Goal: Transaction & Acquisition: Purchase product/service

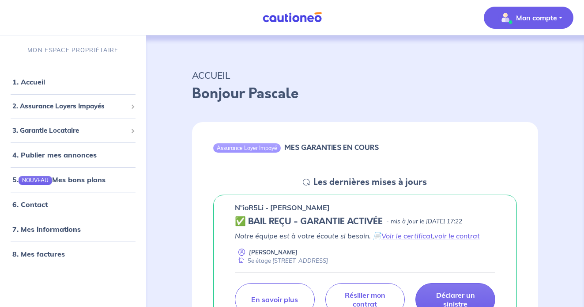
click at [522, 8] on button "Mon compte" at bounding box center [529, 18] width 90 height 22
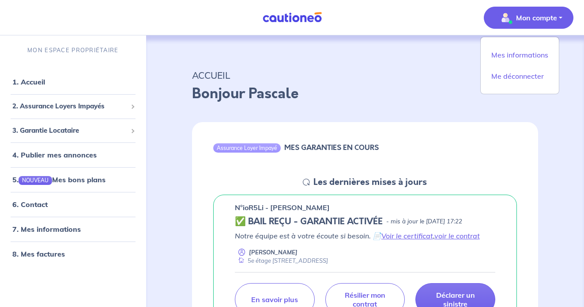
click at [249, 111] on div "Assurance Loyer Impayé MES GARANTIES EN COURS Les dernières mises à jours n°ioR…" at bounding box center [365, 244] width 389 height 266
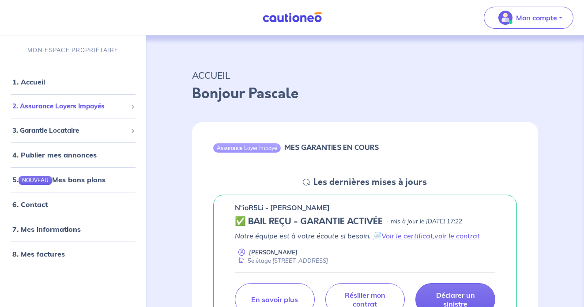
click at [85, 111] on span "2. Assurance Loyers Impayés" at bounding box center [69, 106] width 115 height 10
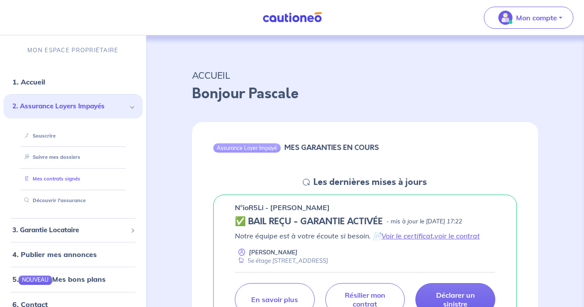
click at [64, 179] on link "Mes contrats signés" at bounding box center [51, 178] width 60 height 6
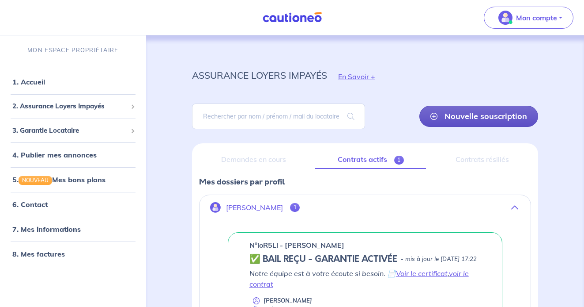
click at [443, 117] on link "Nouvelle souscription" at bounding box center [479, 116] width 119 height 21
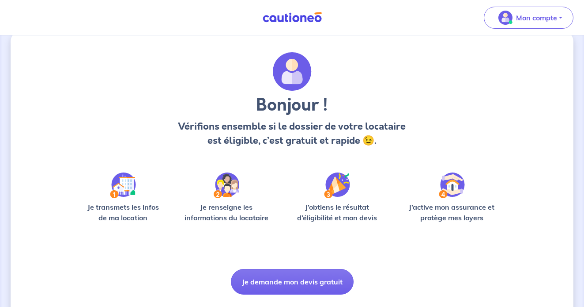
scroll to position [38, 0]
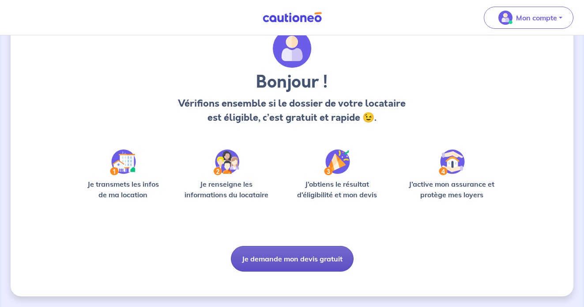
click at [270, 254] on button "Je demande mon devis gratuit" at bounding box center [292, 259] width 123 height 26
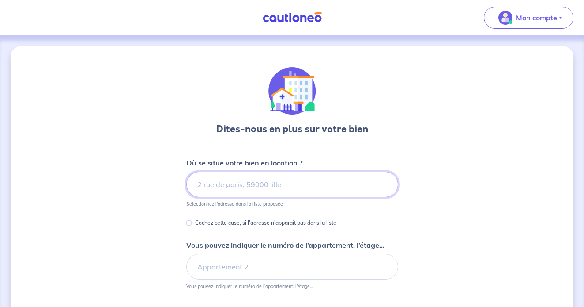
click at [269, 182] on input at bounding box center [292, 184] width 212 height 26
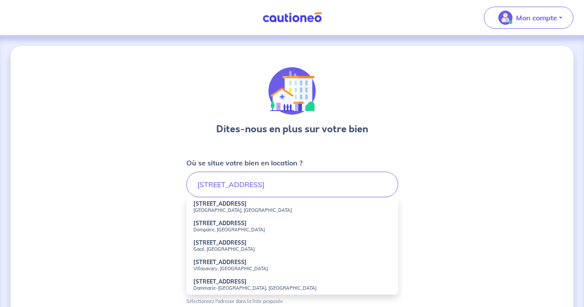
click at [291, 211] on small "Paris, France" at bounding box center [292, 210] width 198 height 6
type input "243 Rue Saint-Jacques, Paris, France"
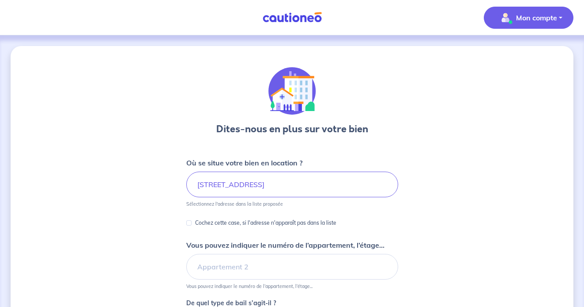
click at [527, 19] on p "Mon compte" at bounding box center [536, 17] width 41 height 11
click at [517, 53] on link "Mes informations" at bounding box center [520, 55] width 71 height 14
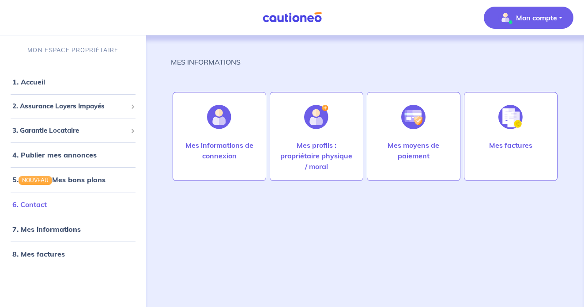
click at [43, 206] on link "6. Contact" at bounding box center [29, 204] width 34 height 9
click at [79, 105] on span "2. Assurance Loyers Impayés" at bounding box center [69, 106] width 115 height 10
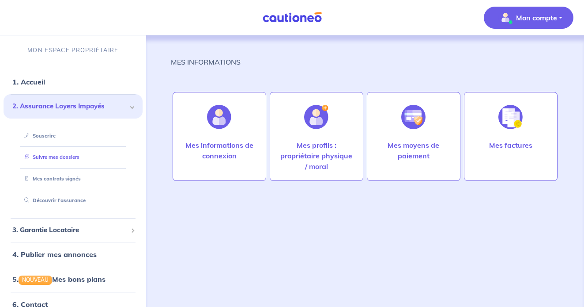
click at [70, 159] on link "Suivre mes dossiers" at bounding box center [50, 157] width 59 height 6
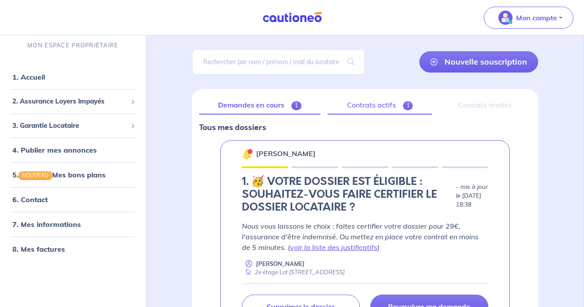
click at [358, 102] on link "Contrats actifs 1" at bounding box center [380, 105] width 105 height 19
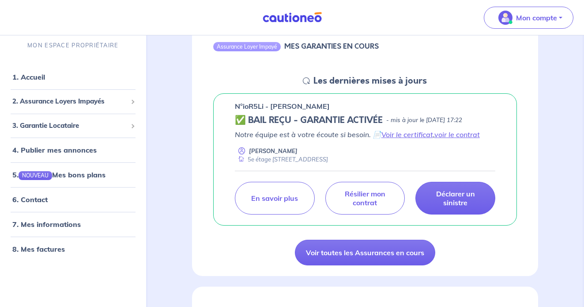
scroll to position [85, 0]
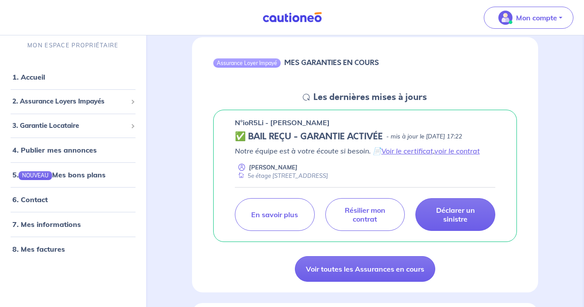
click at [520, 29] on div "Mon compte" at bounding box center [533, 18] width 104 height 36
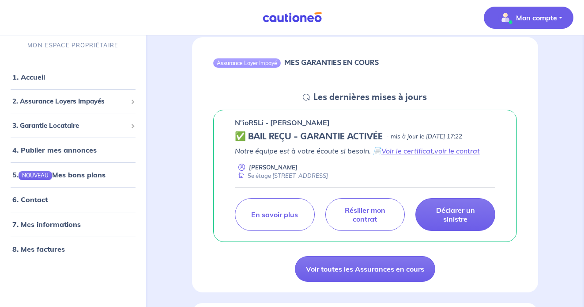
click at [529, 9] on button "Mon compte" at bounding box center [529, 18] width 90 height 22
click at [520, 59] on link "Mes informations" at bounding box center [520, 55] width 71 height 14
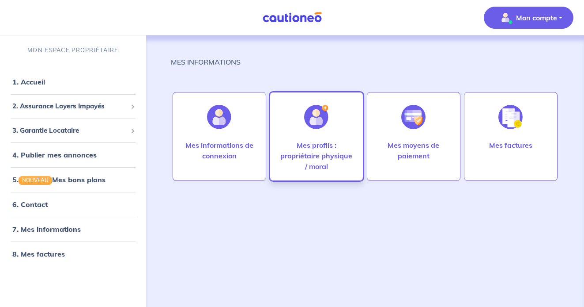
click at [336, 136] on div "Mes profils : propriétaire physique / moral" at bounding box center [317, 136] width 94 height 89
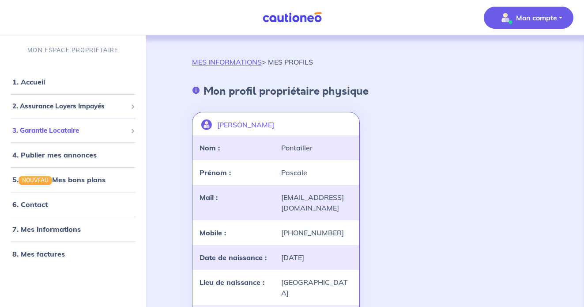
click at [91, 128] on span "3. Garantie Locataire" at bounding box center [69, 130] width 115 height 10
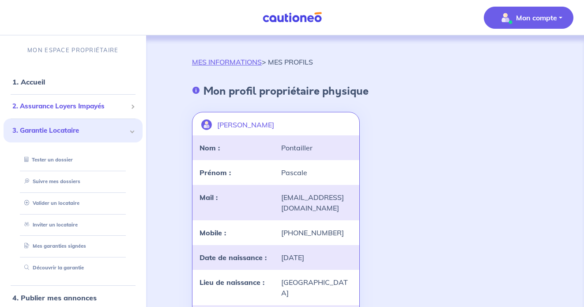
click at [100, 110] on span "2. Assurance Loyers Impayés" at bounding box center [69, 106] width 115 height 10
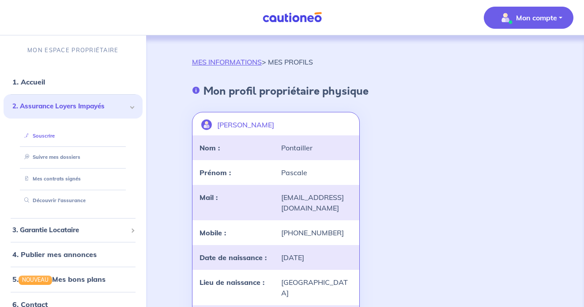
click at [53, 137] on link "Souscrire" at bounding box center [38, 136] width 34 height 6
click at [72, 156] on link "Suivre mes dossiers" at bounding box center [50, 157] width 59 height 6
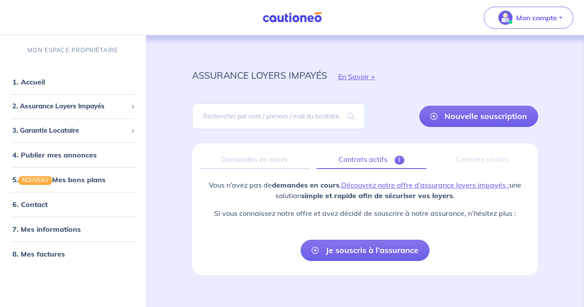
click at [367, 159] on link "Contrats actifs 1" at bounding box center [372, 159] width 110 height 19
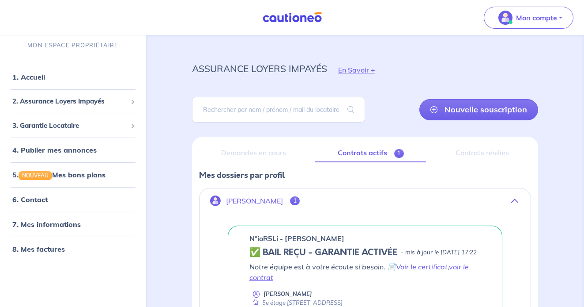
click at [337, 201] on button "[PERSON_NAME] 1" at bounding box center [365, 200] width 331 height 21
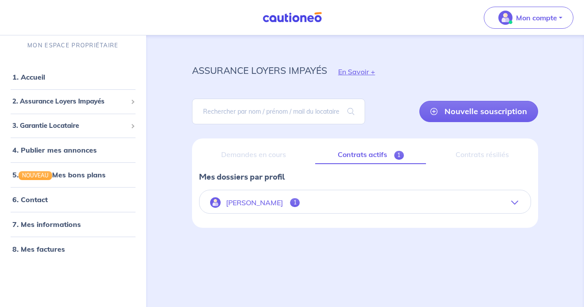
scroll to position [4, 0]
click at [338, 200] on button "[PERSON_NAME] 1" at bounding box center [365, 202] width 331 height 21
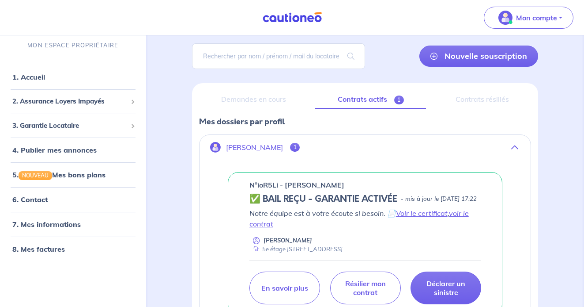
scroll to position [61, 0]
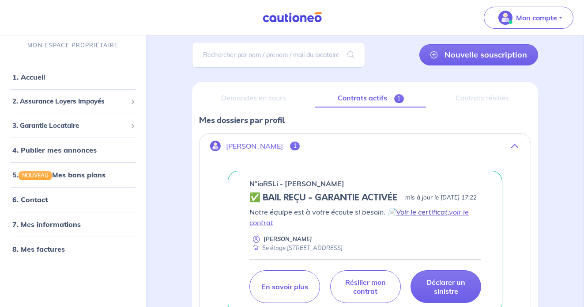
click at [425, 216] on link "Voir le certificat" at bounding box center [422, 211] width 52 height 9
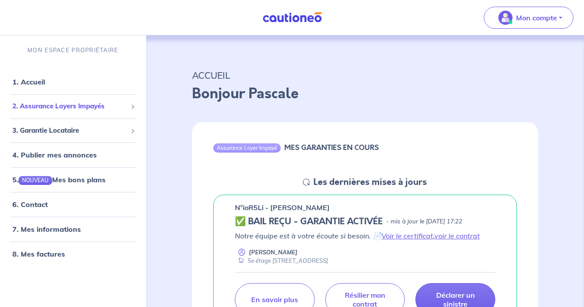
click at [114, 108] on span "2. Assurance Loyers Impayés" at bounding box center [69, 106] width 115 height 10
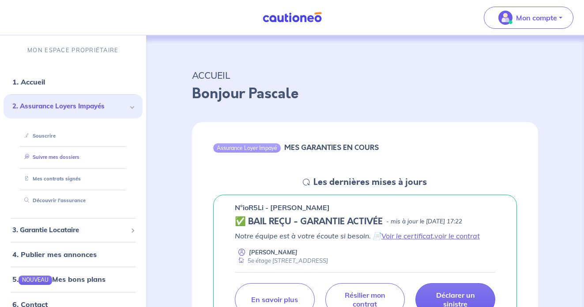
click at [69, 158] on link "Suivre mes dossiers" at bounding box center [50, 157] width 59 height 6
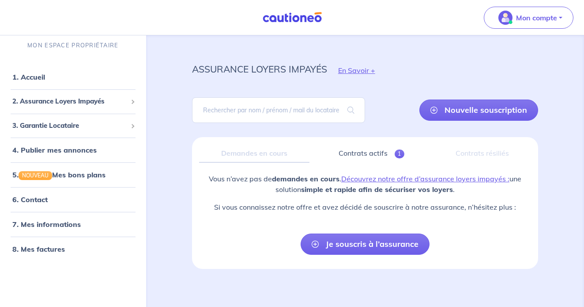
scroll to position [11, 0]
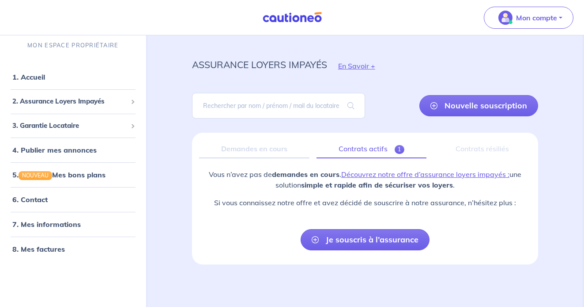
click at [348, 149] on link "Contrats actifs 1" at bounding box center [372, 149] width 110 height 19
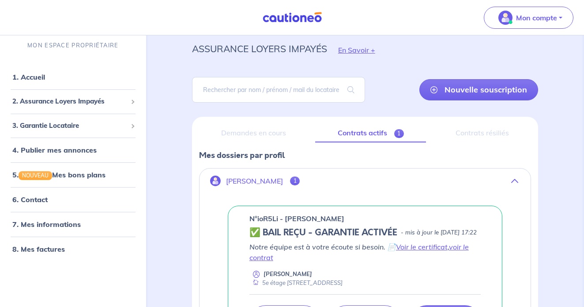
scroll to position [30, 0]
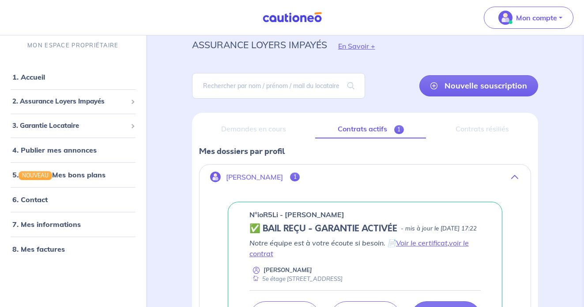
click at [277, 128] on div "Demandes en cours" at bounding box center [254, 129] width 110 height 19
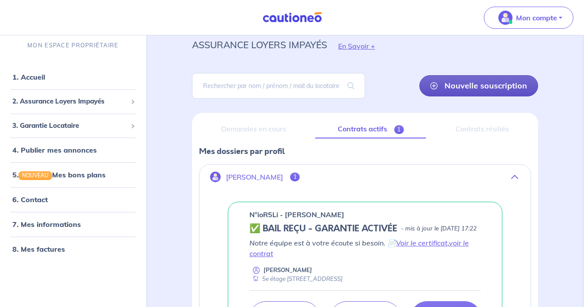
click at [460, 87] on link "Nouvelle souscription" at bounding box center [479, 85] width 119 height 21
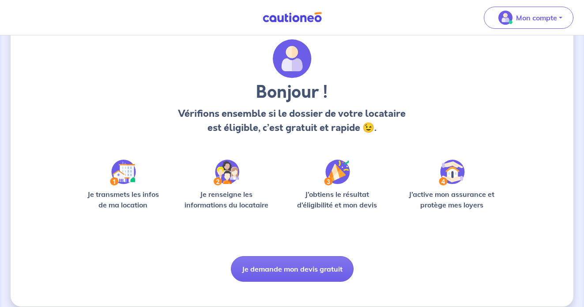
scroll to position [31, 0]
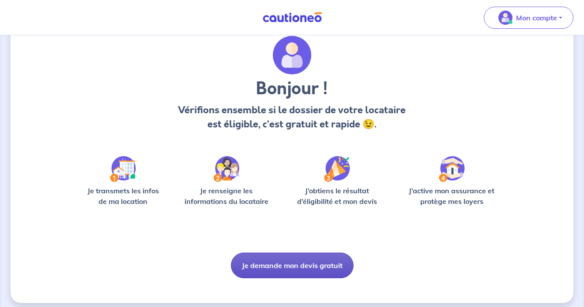
click at [287, 268] on button "Je demande mon devis gratuit" at bounding box center [292, 265] width 123 height 26
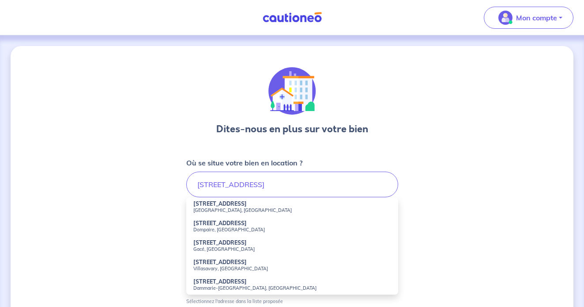
click at [312, 205] on li "243 Rue Saint-Jacques Paris, France" at bounding box center [292, 206] width 212 height 19
type input "243 Rue Saint-Jacques, Paris, France"
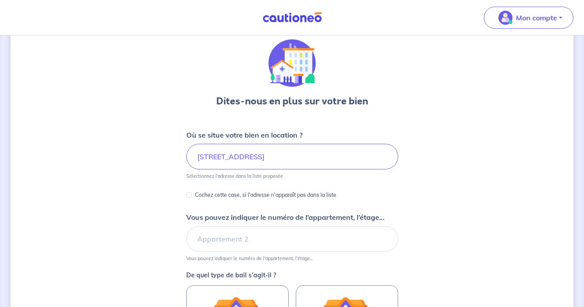
scroll to position [40, 0]
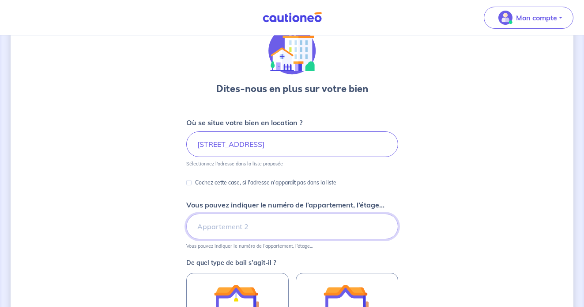
click at [233, 225] on input "Vous pouvez indiquer le numéro de l’appartement, l’étage..." at bounding box center [292, 226] width 212 height 26
type input "2e étage Lot 115"
click at [143, 231] on div "Dites-nous en plus sur votre bien Où se situe votre bien en location ? 243 Rue …" at bounding box center [292, 237] width 563 height 463
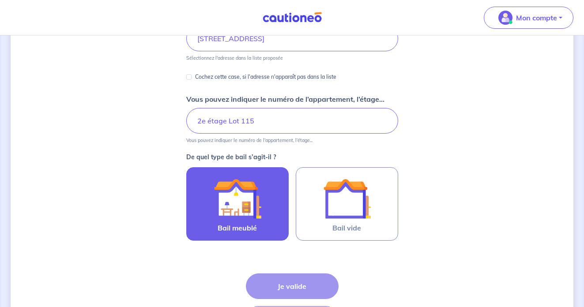
click at [232, 212] on img at bounding box center [238, 198] width 48 height 48
click at [0, 0] on input "Bail meublé" at bounding box center [0, 0] width 0 height 0
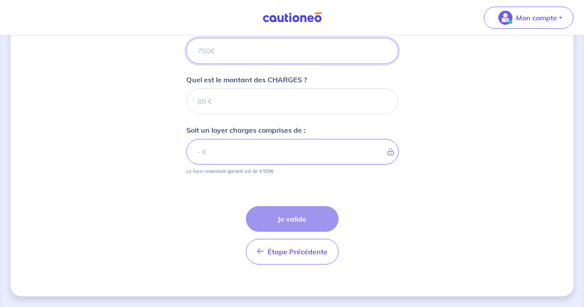
scroll to position [317, 0]
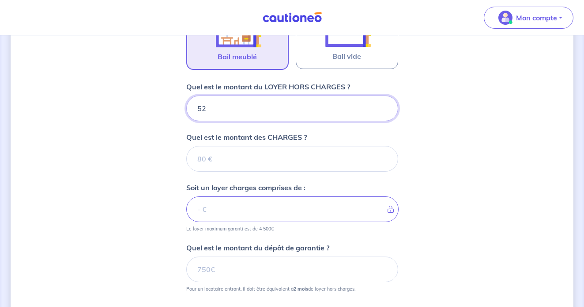
type input "528"
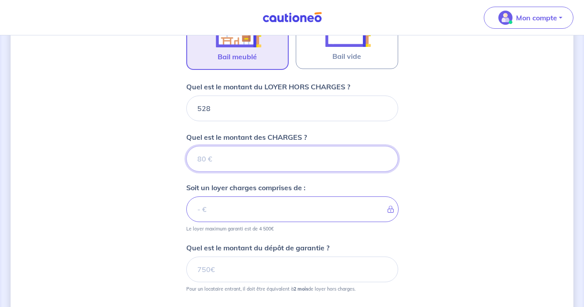
click at [280, 155] on input "Quel est le montant des CHARGES ?" at bounding box center [292, 159] width 212 height 26
type input "65"
type input "593"
type input "65"
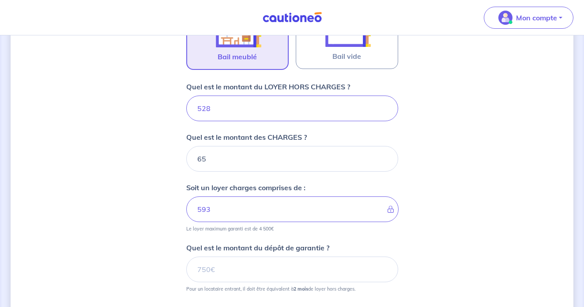
click at [156, 170] on div "Dites-nous en plus sur votre bien Où se situe votre bien en location ? 243 Rue …" at bounding box center [292, 71] width 563 height 685
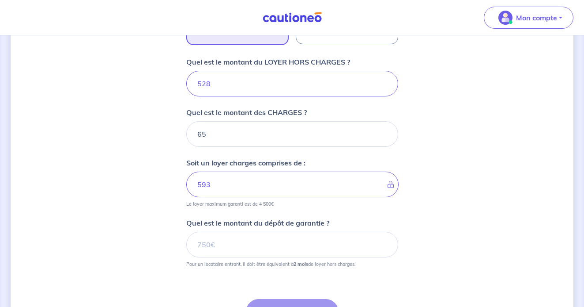
scroll to position [347, 0]
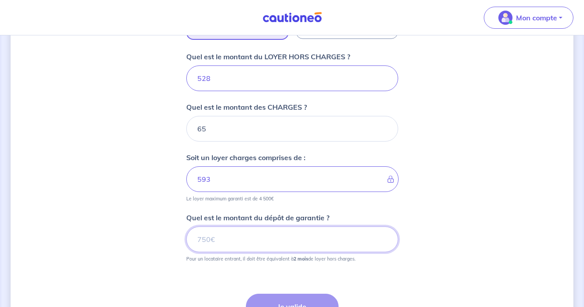
click at [224, 239] on input "Quel est le montant du dépôt de garantie ?" at bounding box center [292, 239] width 212 height 26
type input "1056"
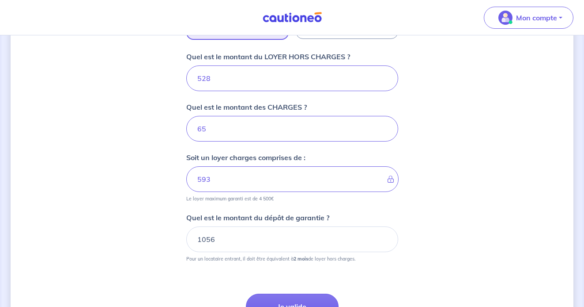
click at [452, 190] on div "Dites-nous en plus sur votre bien Où se situe votre bien en location ? 243 Rue …" at bounding box center [292, 41] width 563 height 685
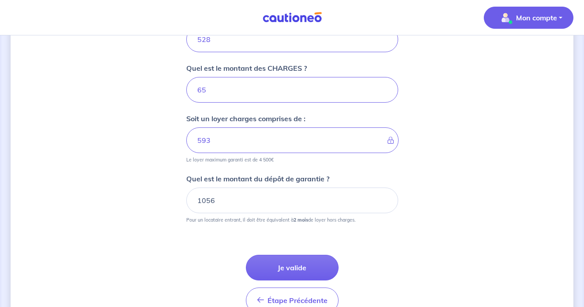
click at [548, 16] on p "Mon compte" at bounding box center [536, 17] width 41 height 11
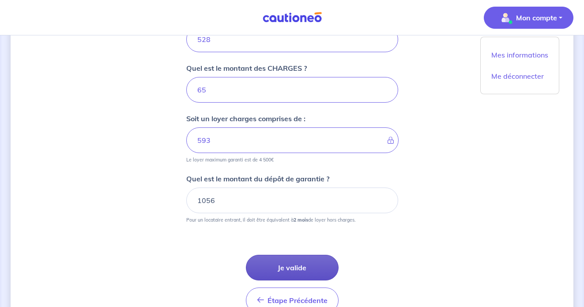
click at [294, 265] on button "Je valide" at bounding box center [292, 267] width 93 height 26
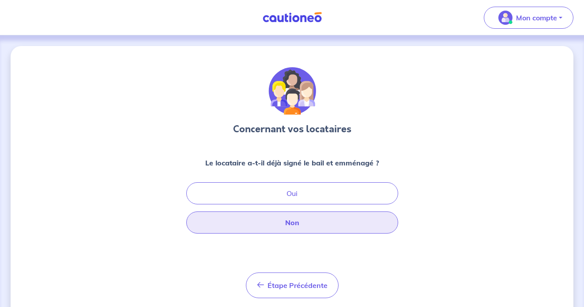
click at [334, 220] on button "Non" at bounding box center [292, 222] width 212 height 22
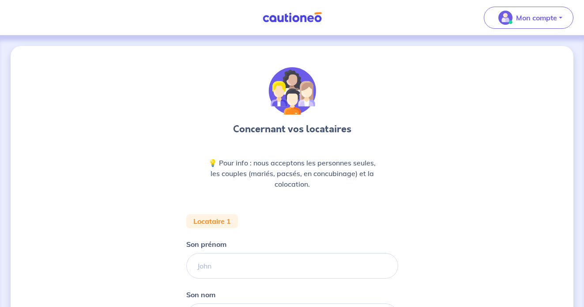
scroll to position [52, 0]
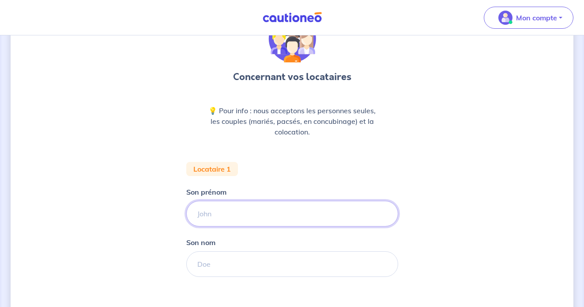
click at [296, 220] on input "Son prénom" at bounding box center [292, 214] width 212 height 26
type input "Lilas"
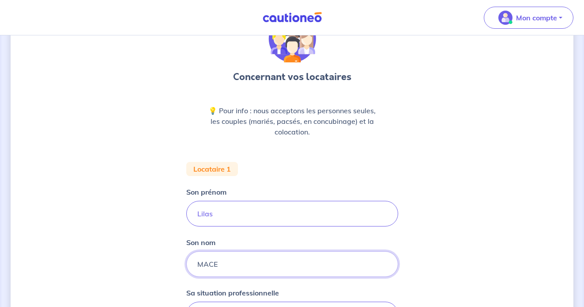
type input "MACE"
click at [159, 145] on div "Concernant vos locataires 💡 Pour info : nous acceptons les personnes seules, le…" at bounding box center [292, 273] width 563 height 558
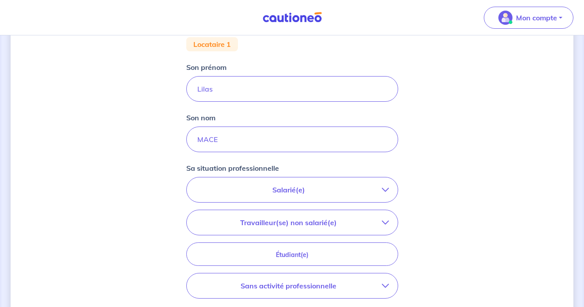
scroll to position [238, 0]
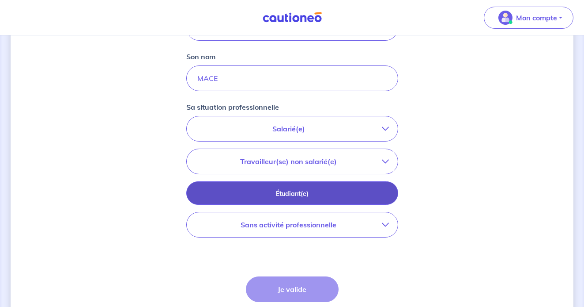
click at [342, 193] on p "Étudiant(e)" at bounding box center [292, 194] width 190 height 10
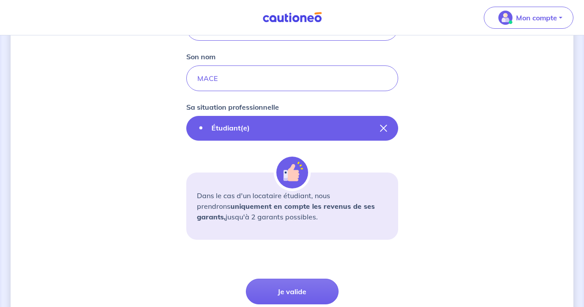
click at [321, 129] on button "Étudiant(e)" at bounding box center [292, 128] width 212 height 25
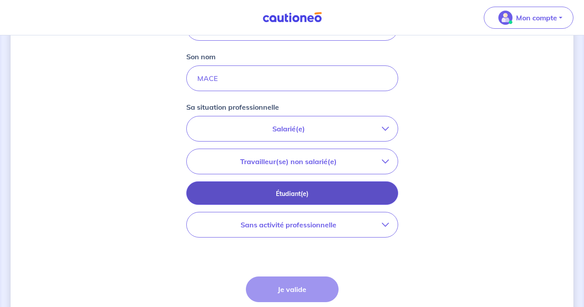
click at [348, 194] on p "Étudiant(e)" at bounding box center [292, 194] width 190 height 10
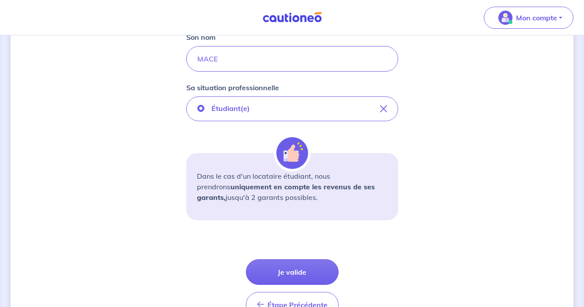
scroll to position [284, 0]
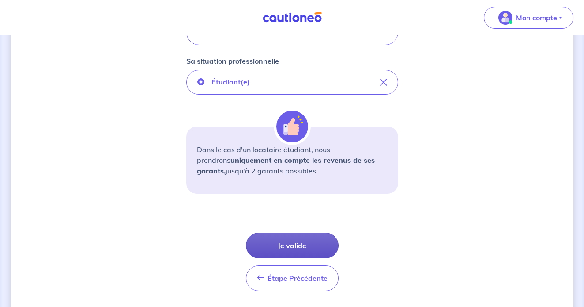
click at [294, 249] on button "Je valide" at bounding box center [292, 245] width 93 height 26
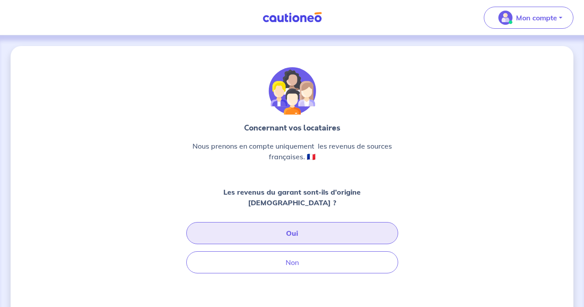
click at [343, 222] on button "Oui" at bounding box center [292, 233] width 212 height 22
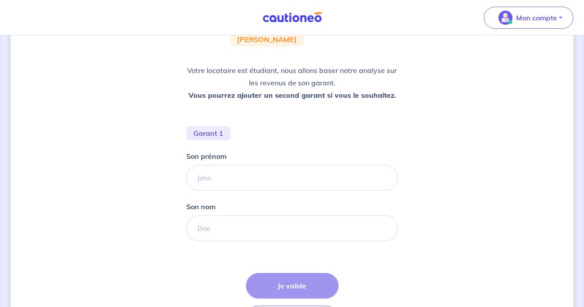
scroll to position [108, 0]
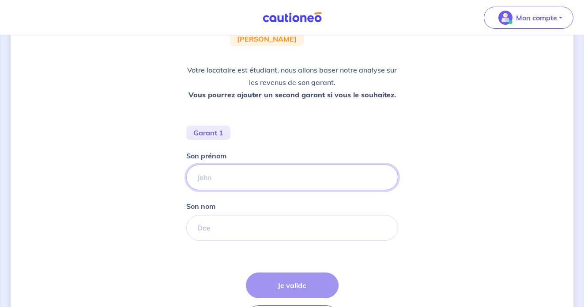
click at [209, 172] on input "Son prénom" at bounding box center [292, 177] width 212 height 26
type input "MARIE ARMELLE"
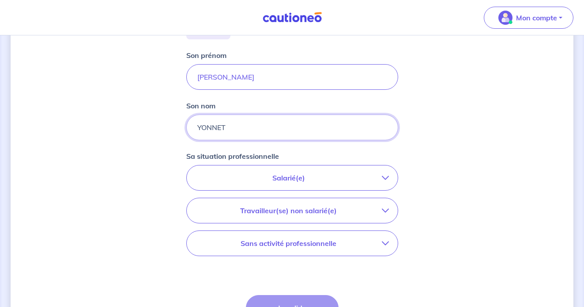
scroll to position [211, 0]
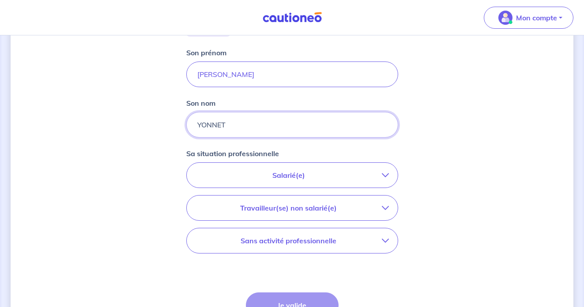
type input "YONNET"
click at [304, 177] on p "Salarié(e)" at bounding box center [289, 175] width 186 height 11
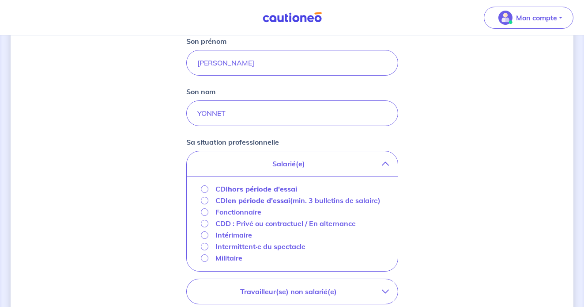
scroll to position [222, 0]
click at [268, 190] on strong "hors période d'essai" at bounding box center [262, 189] width 69 height 9
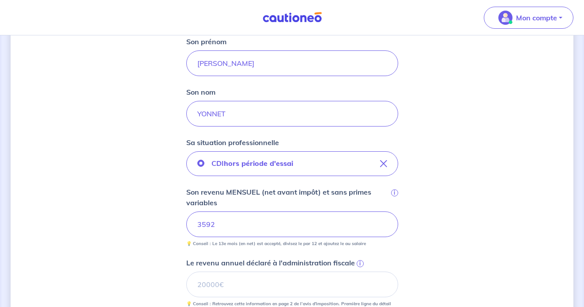
click at [157, 203] on div "Concernant les garants de : Lilas Mace Votre locataire est étudiant, nous allon…" at bounding box center [292, 178] width 563 height 709
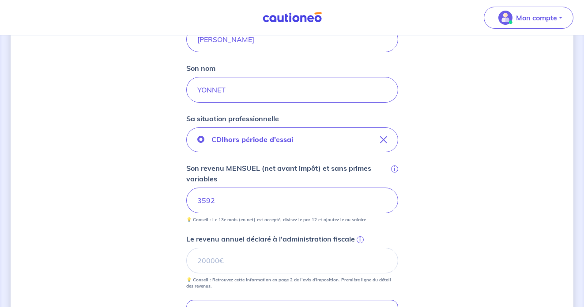
scroll to position [266, 0]
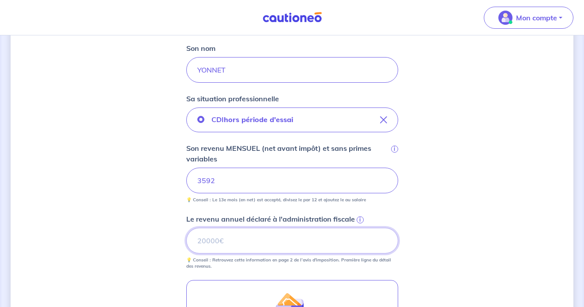
click at [248, 250] on input "Le revenu annuel déclaré à l'administration fiscale i" at bounding box center [292, 241] width 212 height 26
type input "114597"
click at [132, 209] on div "Concernant les garants de : Lilas Mace Votre locataire est étudiant, nous allon…" at bounding box center [292, 134] width 563 height 709
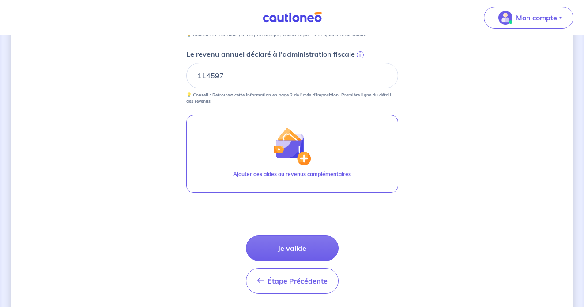
scroll to position [430, 0]
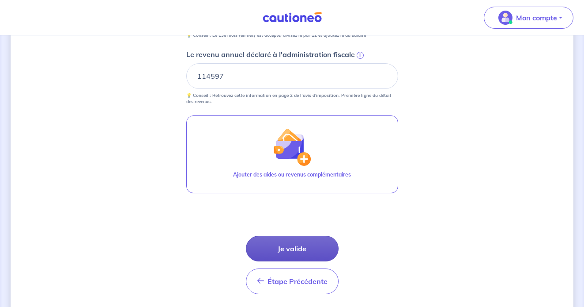
click at [285, 243] on button "Je valide" at bounding box center [292, 248] width 93 height 26
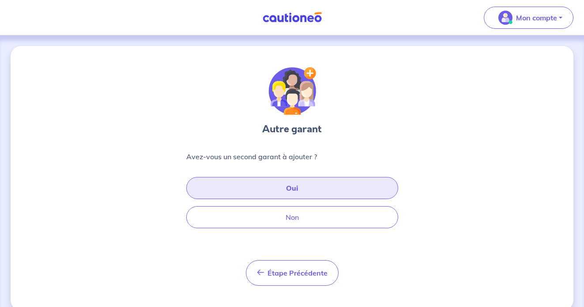
click at [302, 192] on button "Oui" at bounding box center [292, 188] width 212 height 22
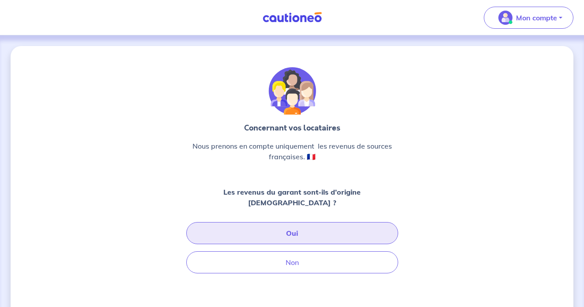
click at [325, 222] on button "Oui" at bounding box center [292, 233] width 212 height 22
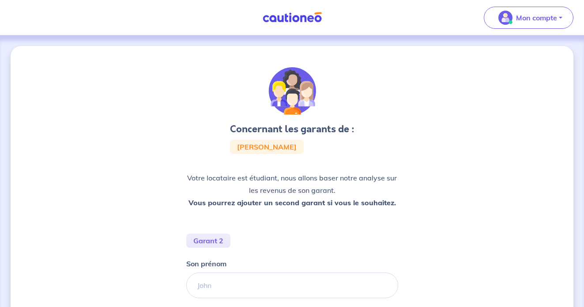
scroll to position [76, 0]
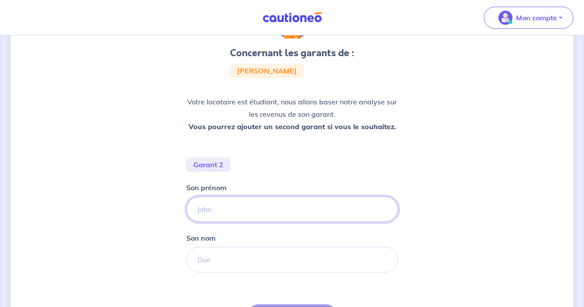
click at [240, 202] on input "Son prénom" at bounding box center [292, 209] width 212 height 26
type input "JOSIANE"
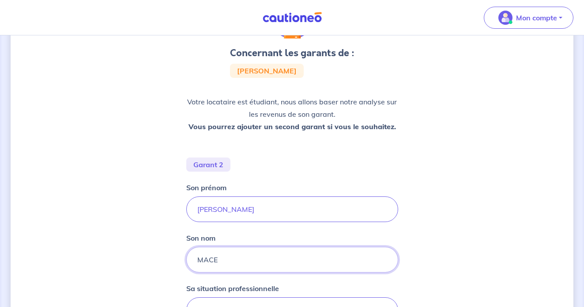
type input "MACE"
click at [136, 183] on div "Concernant les garants de : Lilas Mace Votre locataire est étudiant, nous allon…" at bounding box center [292, 243] width 563 height 547
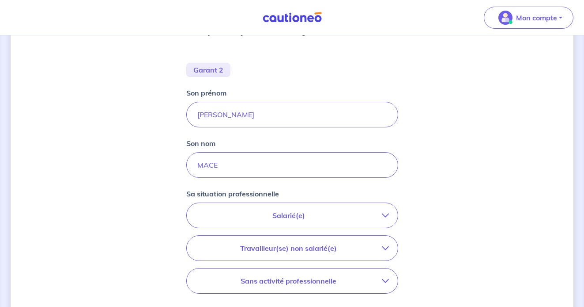
scroll to position [234, 0]
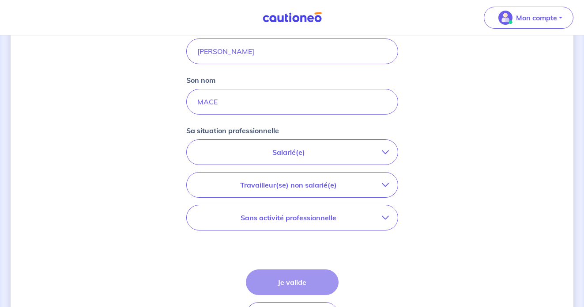
click at [391, 217] on button "Sans activité professionnelle" at bounding box center [292, 217] width 211 height 25
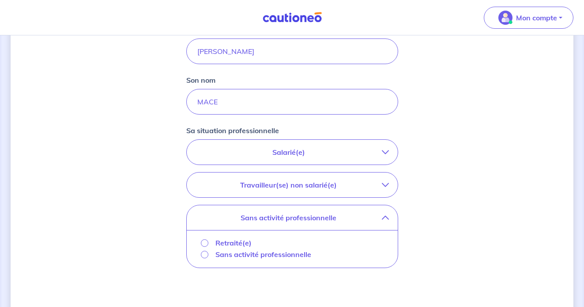
click at [238, 239] on p "Retraité(e)" at bounding box center [234, 242] width 36 height 11
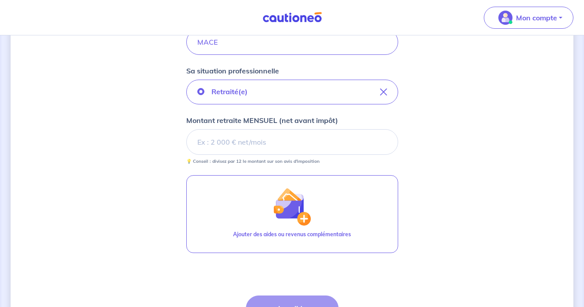
scroll to position [294, 0]
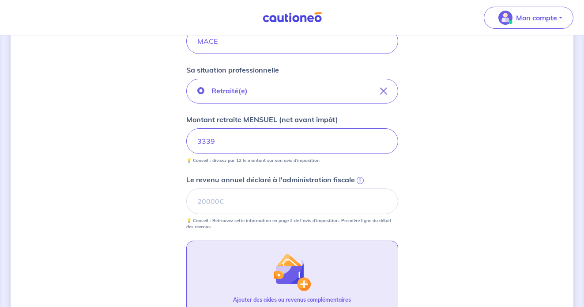
click at [123, 160] on div "Concernant les garants de : Lilas Mace Votre locataire est étudiant, nous allon…" at bounding box center [292, 101] width 563 height 699
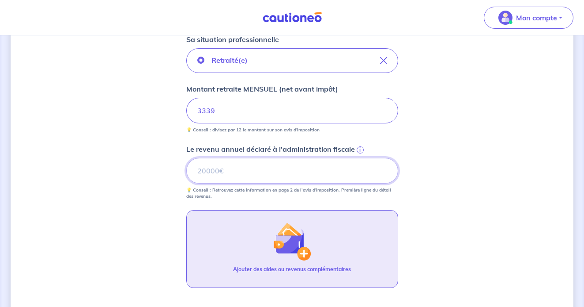
click at [228, 176] on input "Le revenu annuel déclaré à l'administration fiscale i" at bounding box center [292, 171] width 212 height 26
type input "40076"
click at [81, 163] on div "Concernant les garants de : Lilas Mace Votre locataire est étudiant, nous allon…" at bounding box center [292, 70] width 563 height 699
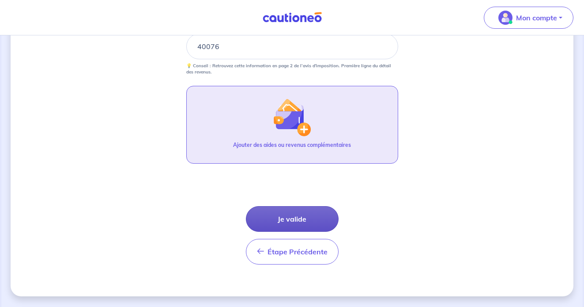
click at [309, 219] on button "Je valide" at bounding box center [292, 219] width 93 height 26
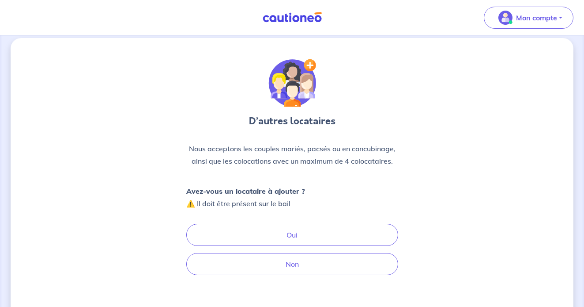
scroll to position [8, 0]
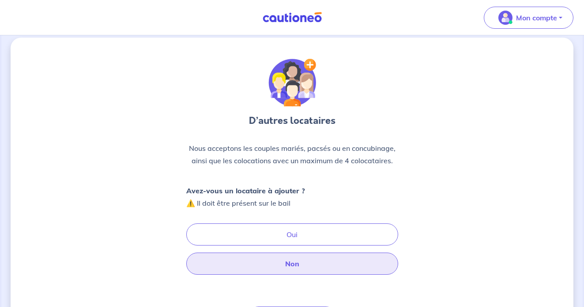
click at [249, 260] on button "Non" at bounding box center [292, 263] width 212 height 22
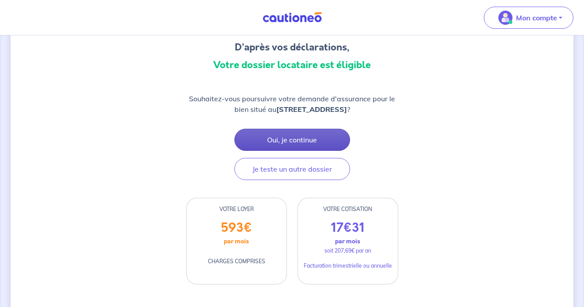
scroll to position [82, 0]
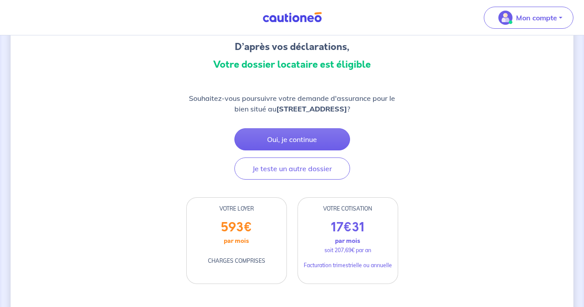
click at [312, 152] on div "Oui, je continue Je teste un autre dossier" at bounding box center [293, 153] width 116 height 51
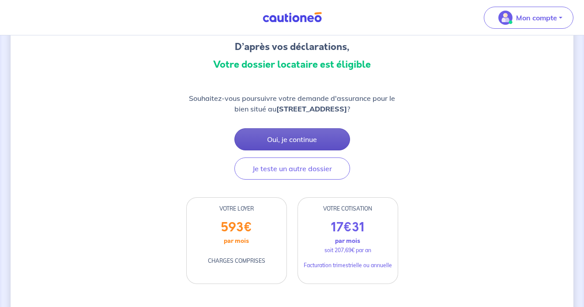
click at [289, 140] on button "Oui, je continue" at bounding box center [293, 139] width 116 height 22
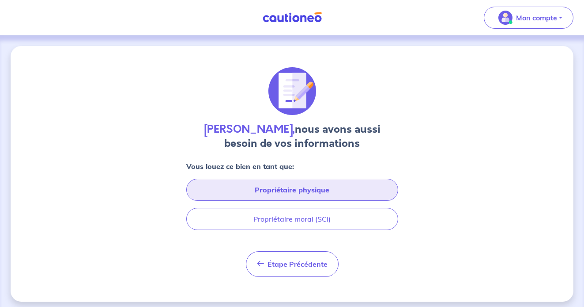
click at [330, 181] on button "Propriétaire physique" at bounding box center [292, 189] width 212 height 22
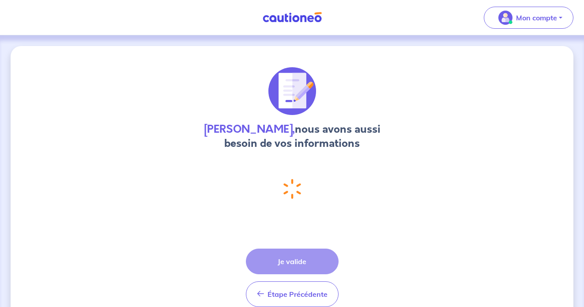
select select "FR"
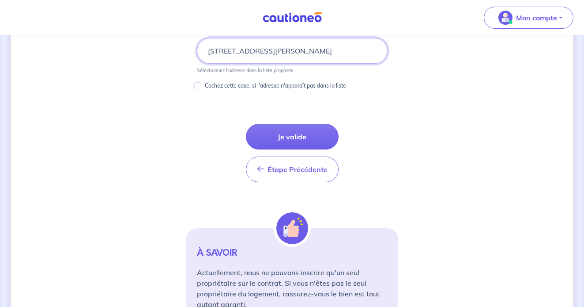
scroll to position [523, 0]
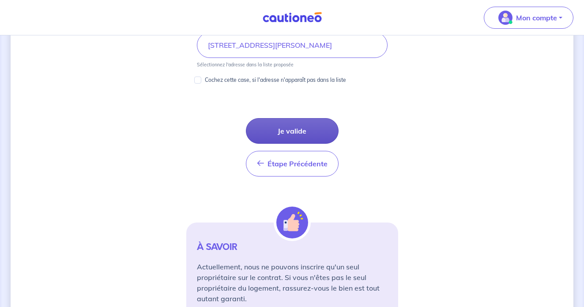
click at [284, 127] on button "Je valide" at bounding box center [292, 131] width 93 height 26
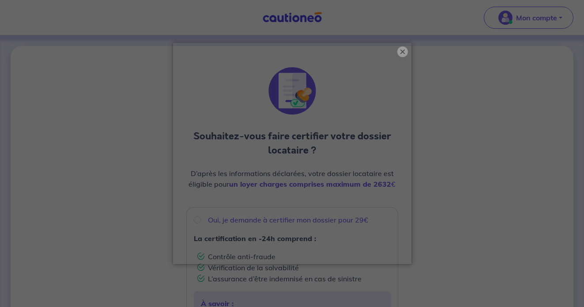
click at [400, 53] on button "×" at bounding box center [403, 51] width 11 height 11
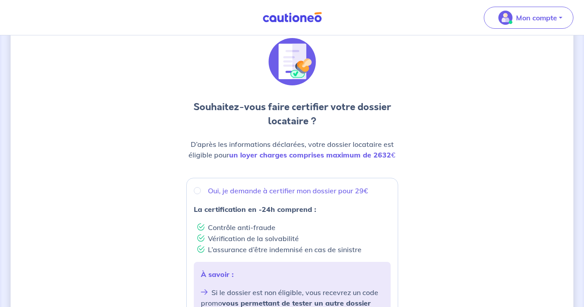
scroll to position [37, 0]
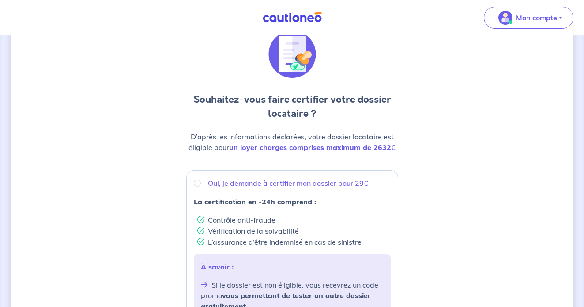
click at [227, 187] on p "Oui, je demande à certifier mon dossier pour 29€" at bounding box center [288, 183] width 160 height 11
click at [201, 186] on input "Oui, je demande à certifier mon dossier pour 29€" at bounding box center [197, 182] width 7 height 7
radio input "true"
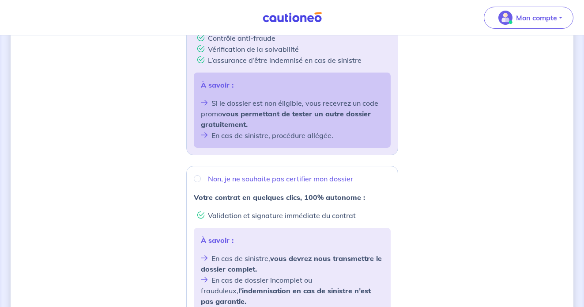
scroll to position [220, 0]
